Goal: Task Accomplishment & Management: Use online tool/utility

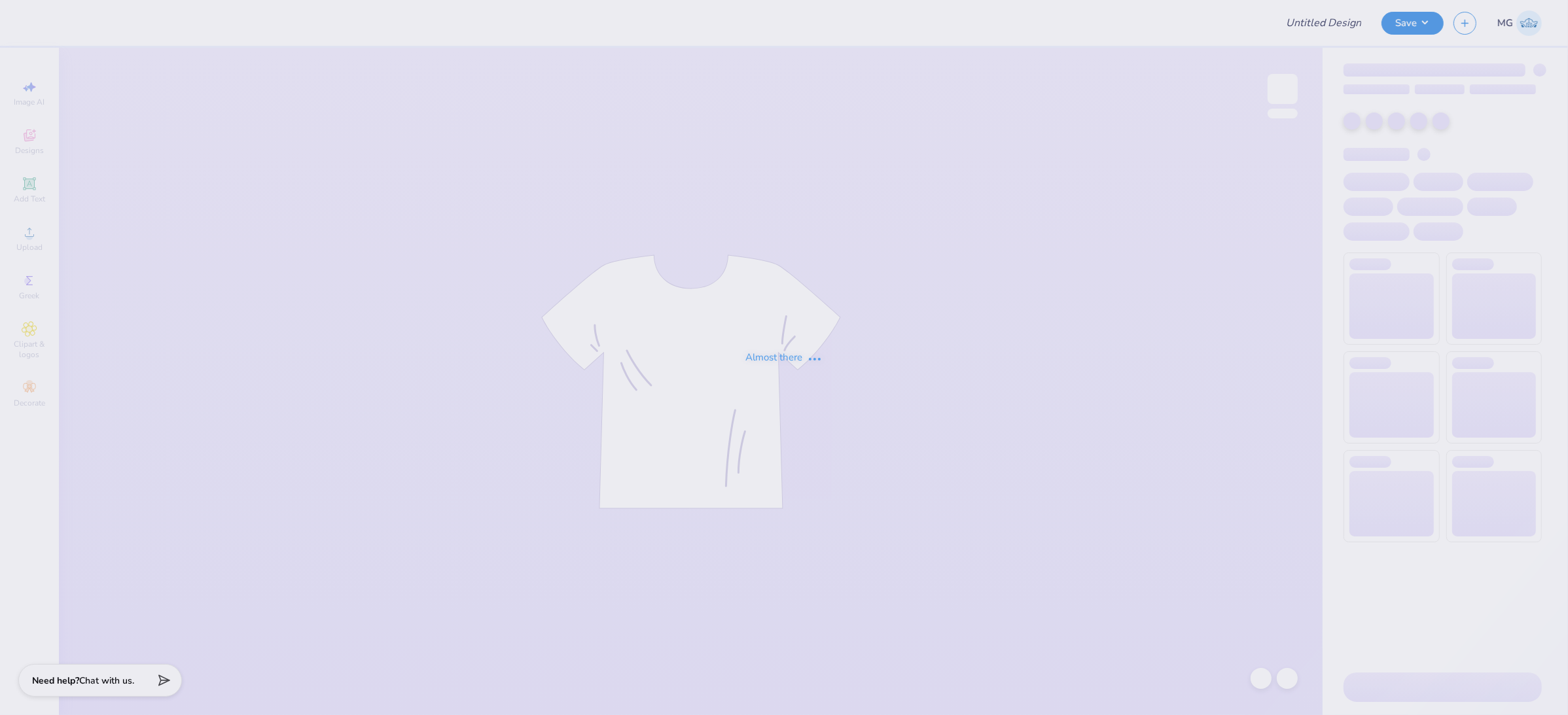
type input "AXO [PERSON_NAME]"
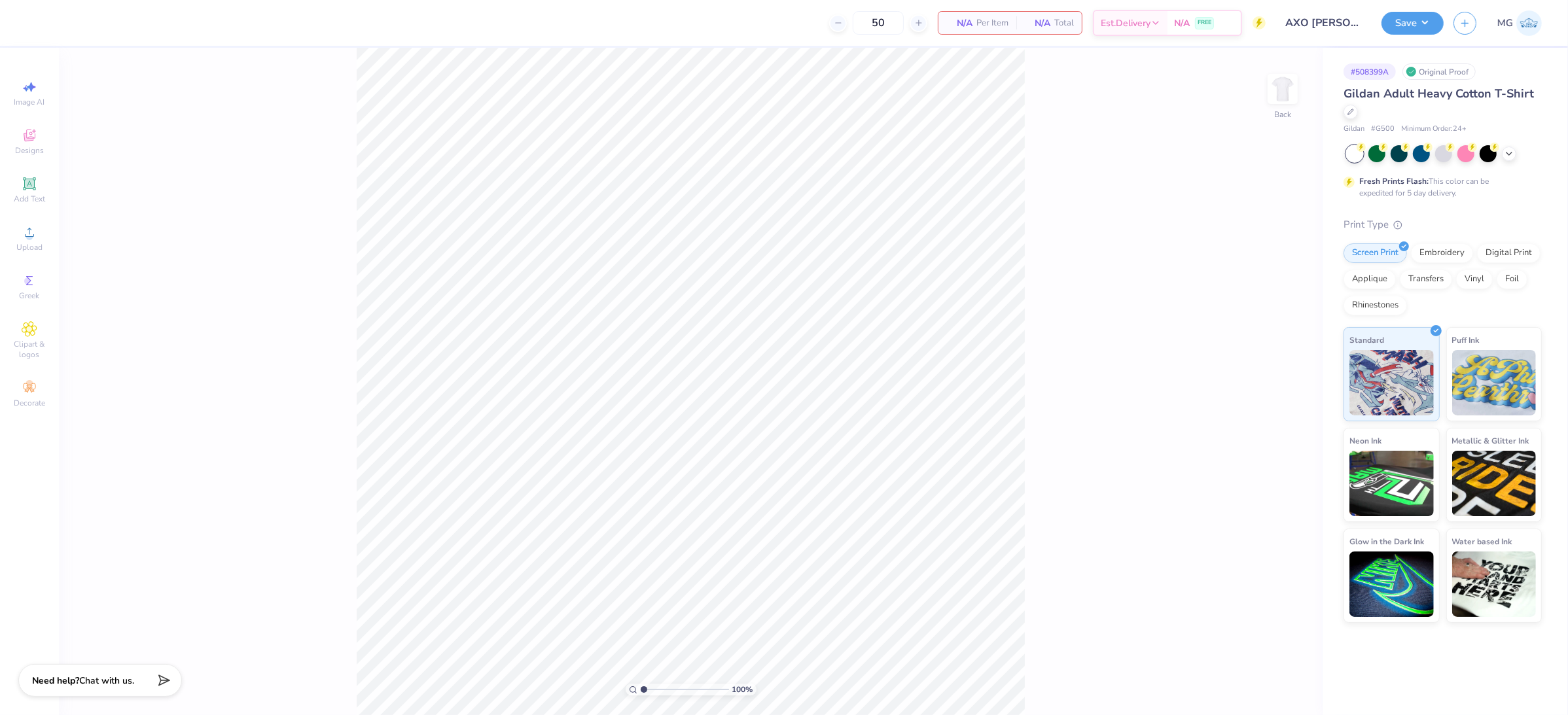
click at [291, 251] on div "100 % Back" at bounding box center [690, 381] width 1263 height 667
click at [37, 229] on icon at bounding box center [29, 232] width 16 height 16
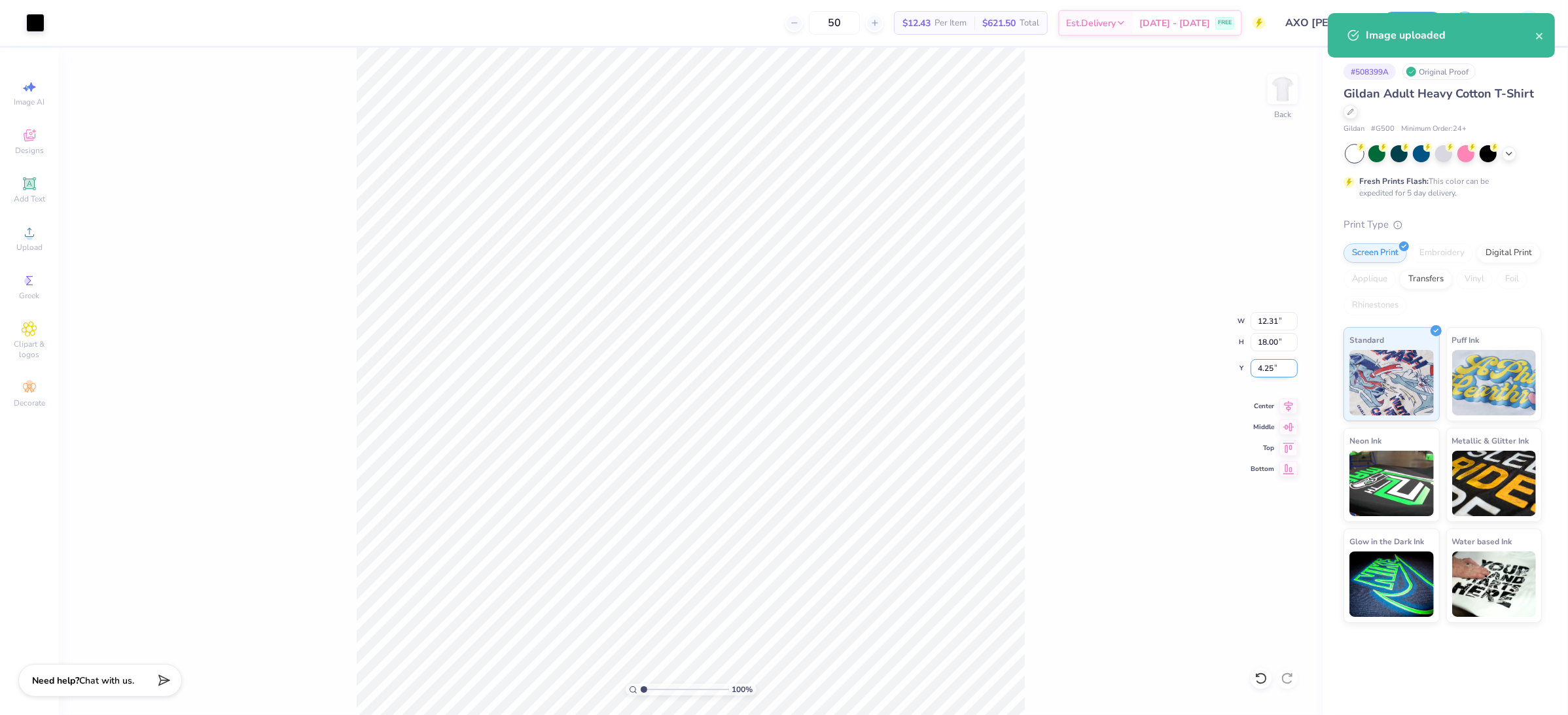
click at [1274, 369] on input "4.25" at bounding box center [1274, 368] width 47 height 18
click at [1268, 340] on input "18.00" at bounding box center [1274, 342] width 47 height 18
type input "12.00"
type input "8.21"
type input "7.25"
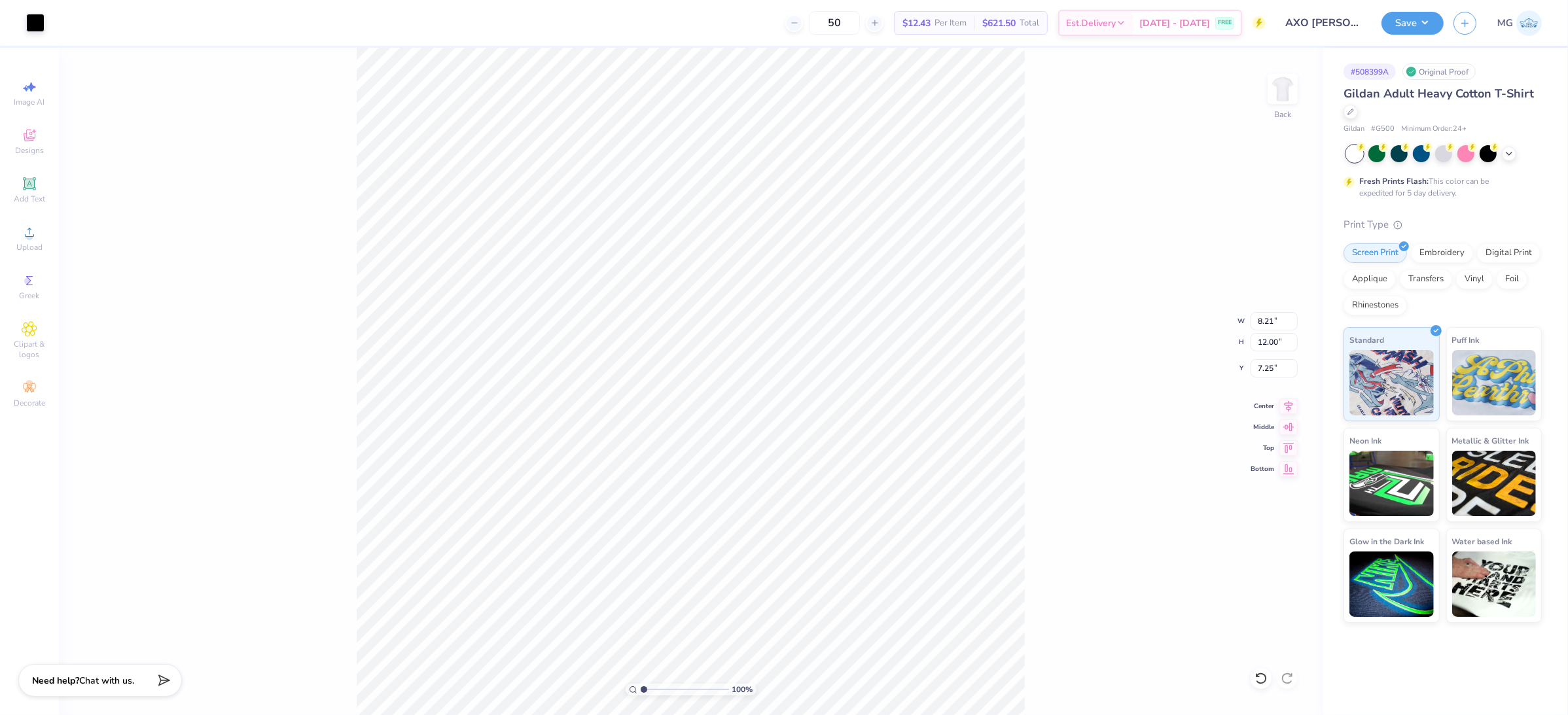
click at [1089, 378] on div "100 % Back W 8.21 8.21 " H 12.00 12.00 " Y 7.25 7.25 " Center Middle Top Bottom" at bounding box center [690, 381] width 1263 height 667
click at [1274, 373] on input "7.25" at bounding box center [1274, 368] width 47 height 18
type input "7"
type input "3.00"
click at [1048, 295] on div "100 % Back W 8.21 8.21 " H 12.00 12.00 " Y 3.00 3.00 " Center Middle Top Bottom" at bounding box center [690, 381] width 1263 height 667
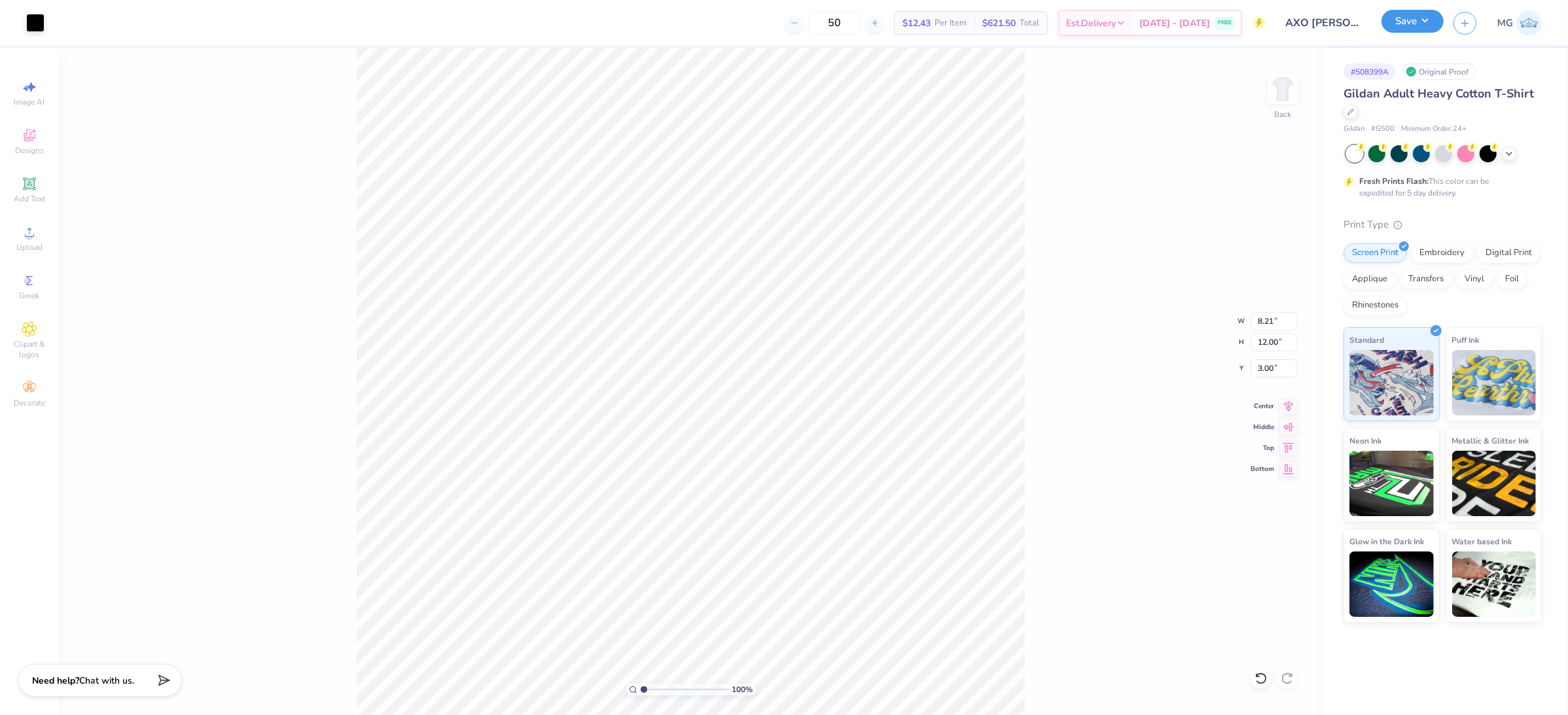
click at [1407, 23] on button "Save" at bounding box center [1412, 21] width 62 height 23
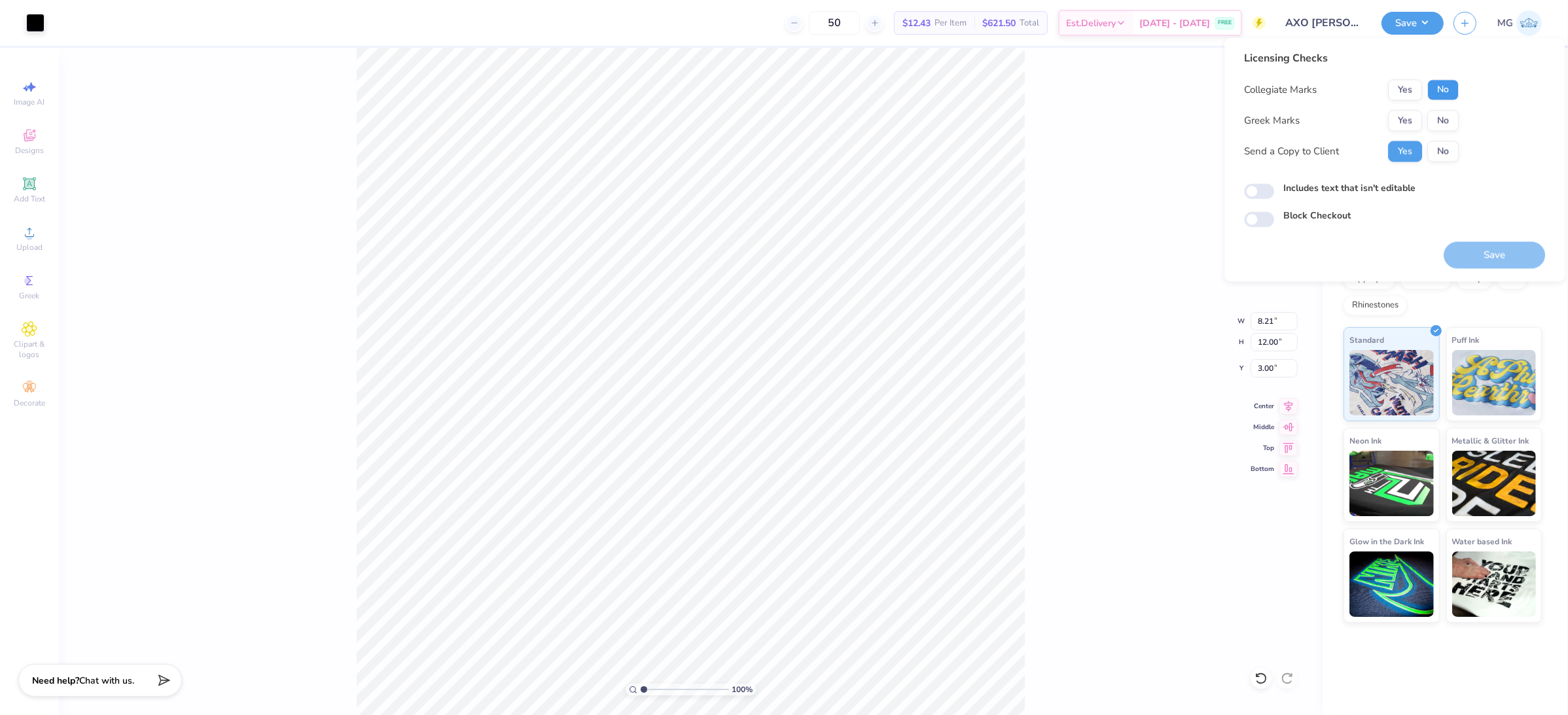
click at [1436, 91] on button "No" at bounding box center [1443, 89] width 32 height 21
click at [1407, 117] on button "Yes" at bounding box center [1405, 120] width 34 height 21
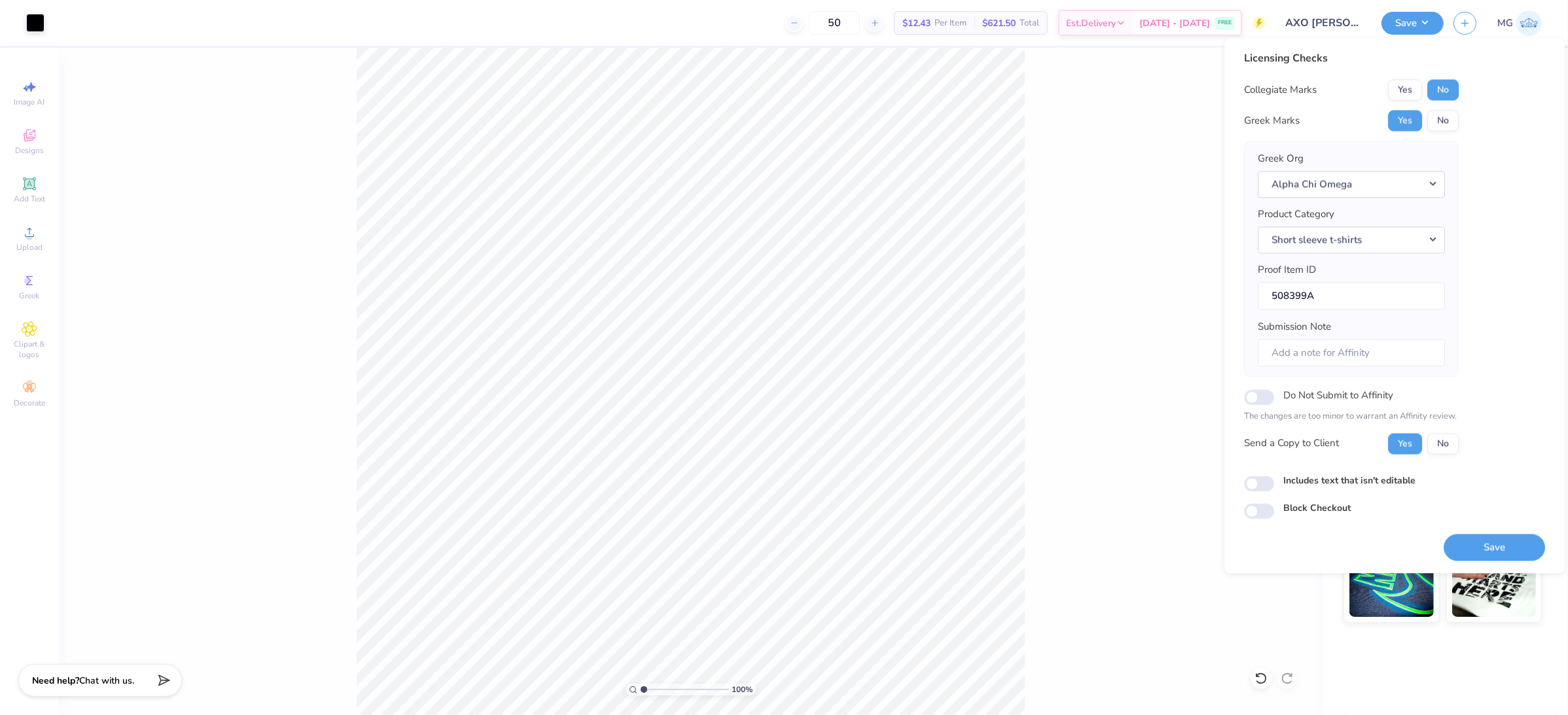
click at [1325, 476] on label "Includes text that isn't editable" at bounding box center [1350, 480] width 132 height 13
click at [1274, 476] on input "Includes text that isn't editable" at bounding box center [1259, 483] width 30 height 16
click at [1370, 483] on label "Includes text that isn't editable" at bounding box center [1350, 480] width 132 height 13
click at [1274, 483] on input "Includes text that isn't editable" at bounding box center [1259, 483] width 30 height 16
click at [1389, 483] on label "Includes text that isn't editable" at bounding box center [1350, 480] width 132 height 13
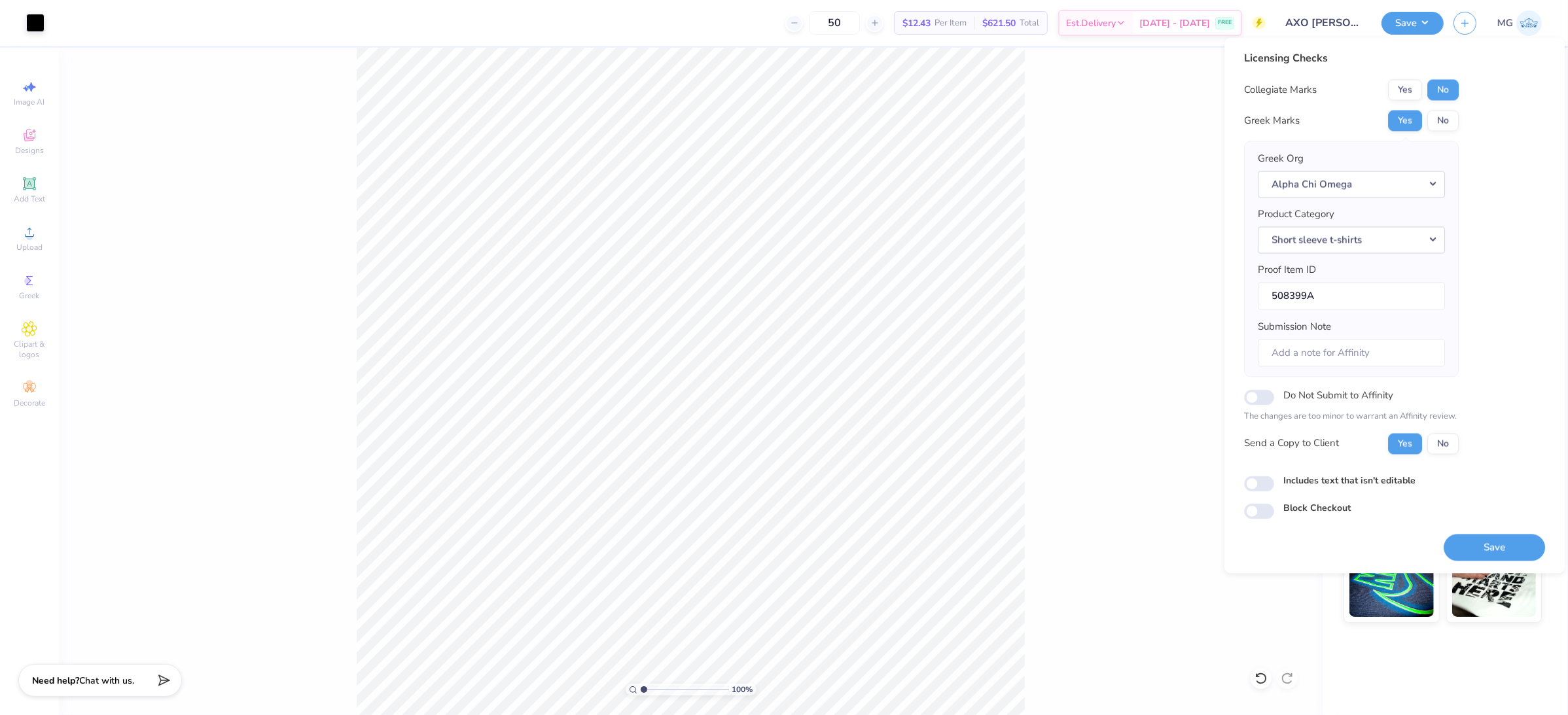
click at [1274, 483] on input "Includes text that isn't editable" at bounding box center [1259, 483] width 30 height 16
checkbox input "true"
click at [1458, 543] on button "Save" at bounding box center [1494, 547] width 101 height 27
